Goal: Navigation & Orientation: Find specific page/section

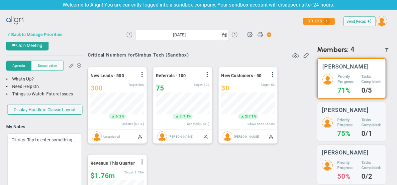
click at [22, 33] on div "Back to Manage Priorities" at bounding box center [36, 34] width 51 height 5
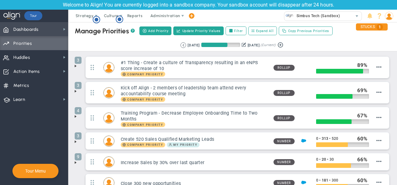
click at [23, 29] on span "Dashboards" at bounding box center [25, 29] width 25 height 13
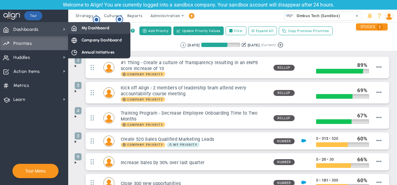
click at [82, 29] on span "My Dashboard" at bounding box center [96, 28] width 28 height 6
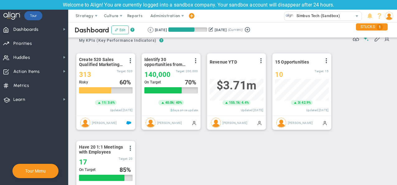
scroll to position [311048, 311016]
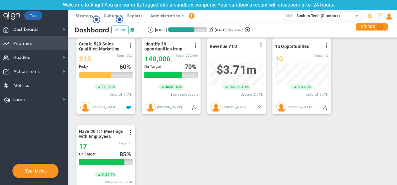
click at [30, 43] on span "Priorities" at bounding box center [22, 43] width 19 height 13
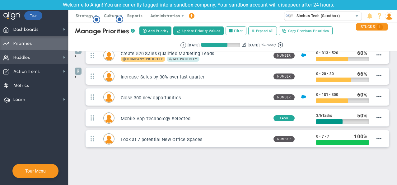
click at [42, 54] on span "Huddles Huddles" at bounding box center [34, 57] width 68 height 14
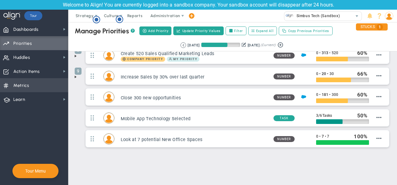
click at [32, 87] on span "Metrics Metrics" at bounding box center [34, 85] width 68 height 14
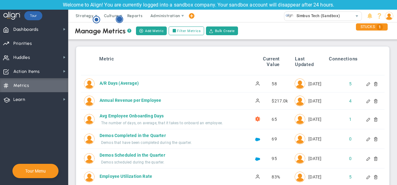
click at [123, 21] on icon "Hotspot (open by clicking or pressing space/enter)" at bounding box center [119, 19] width 7 height 7
click at [52, 46] on span "Priorities OKR Tree Priorities OKRs" at bounding box center [34, 43] width 68 height 14
